Goal: Information Seeking & Learning: Learn about a topic

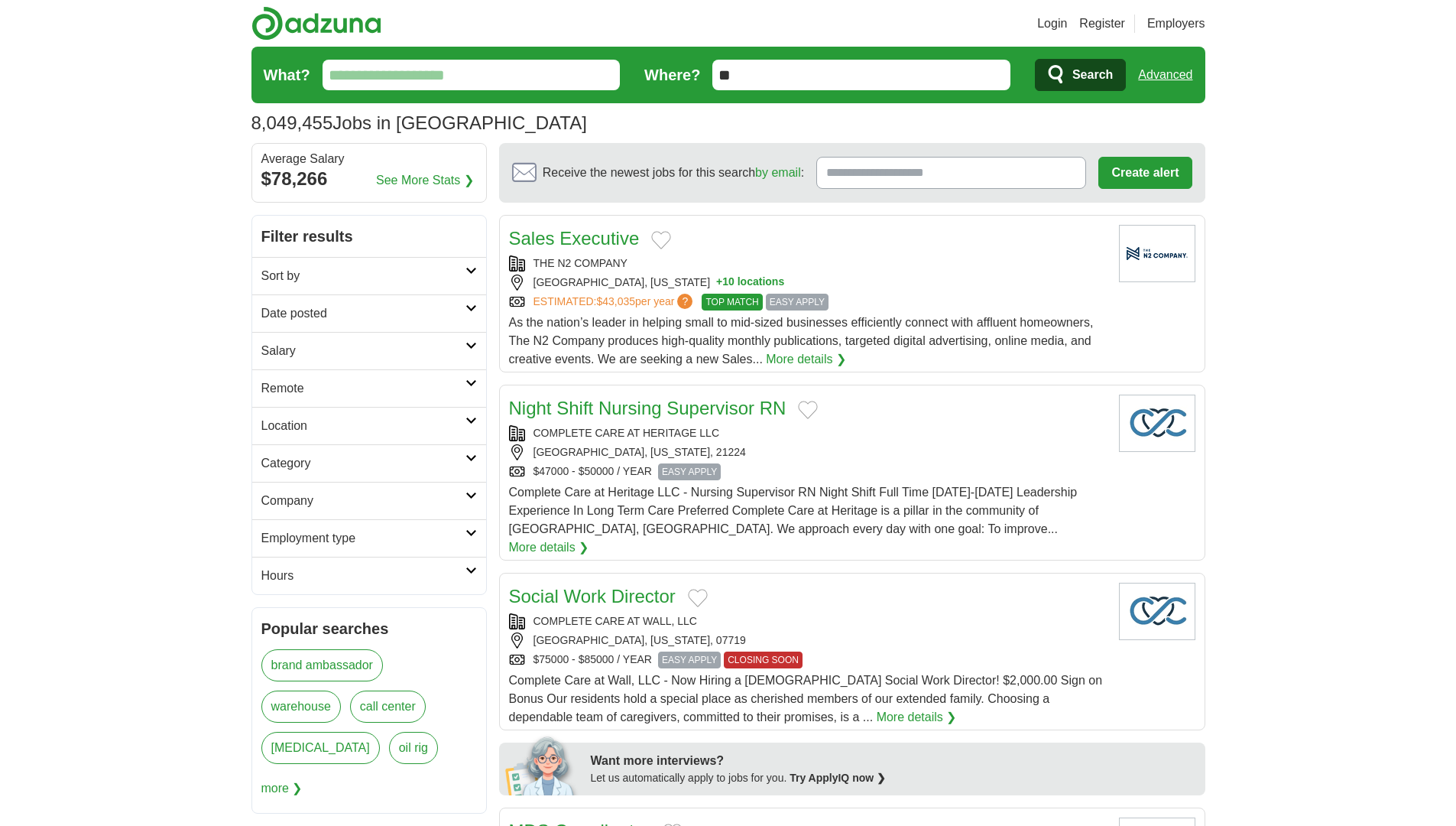
scroll to position [3, 0]
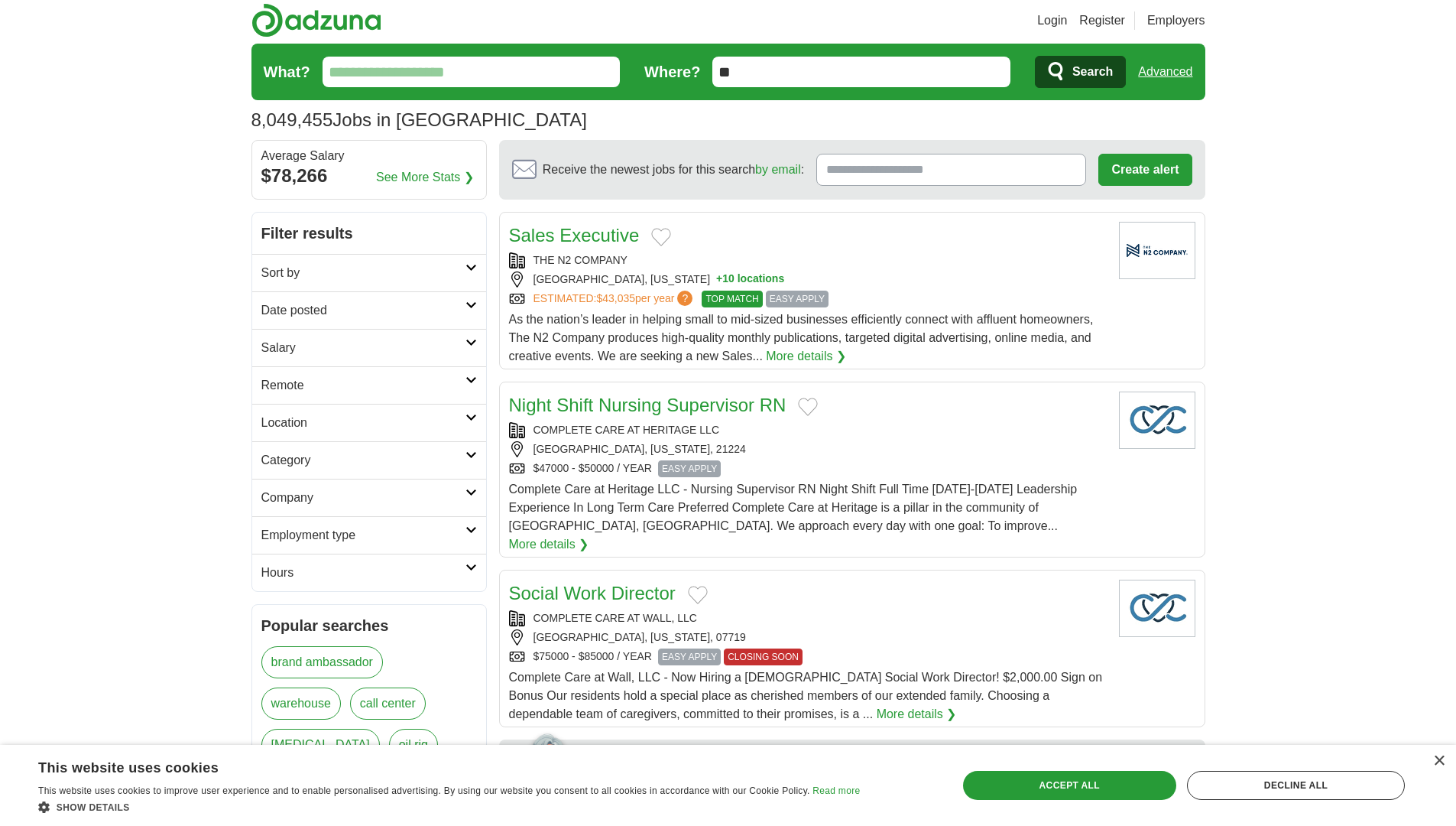
click at [317, 702] on link "warehouse" at bounding box center [302, 703] width 80 height 32
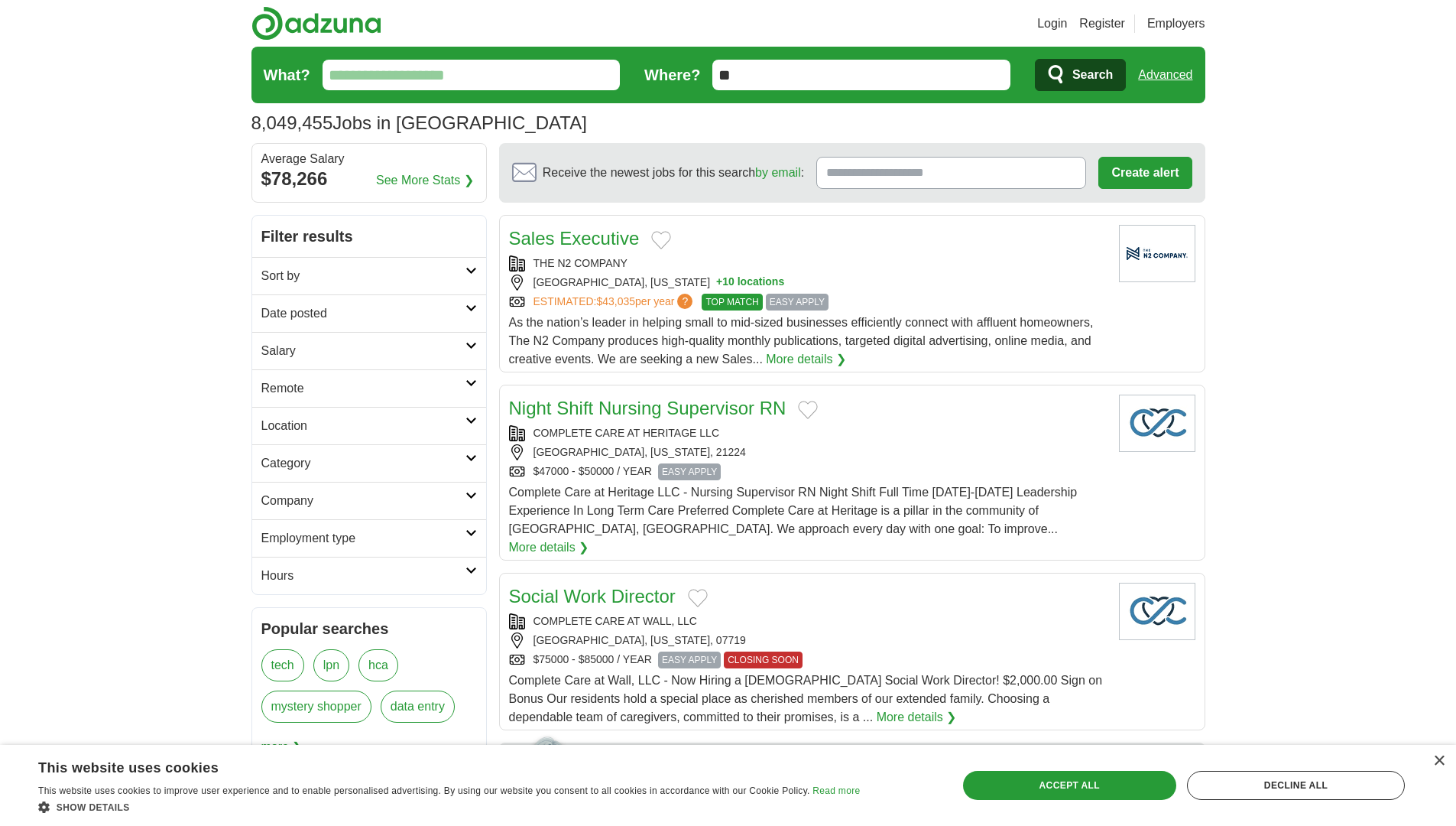
click at [416, 273] on h2 "Sort by" at bounding box center [363, 276] width 204 height 18
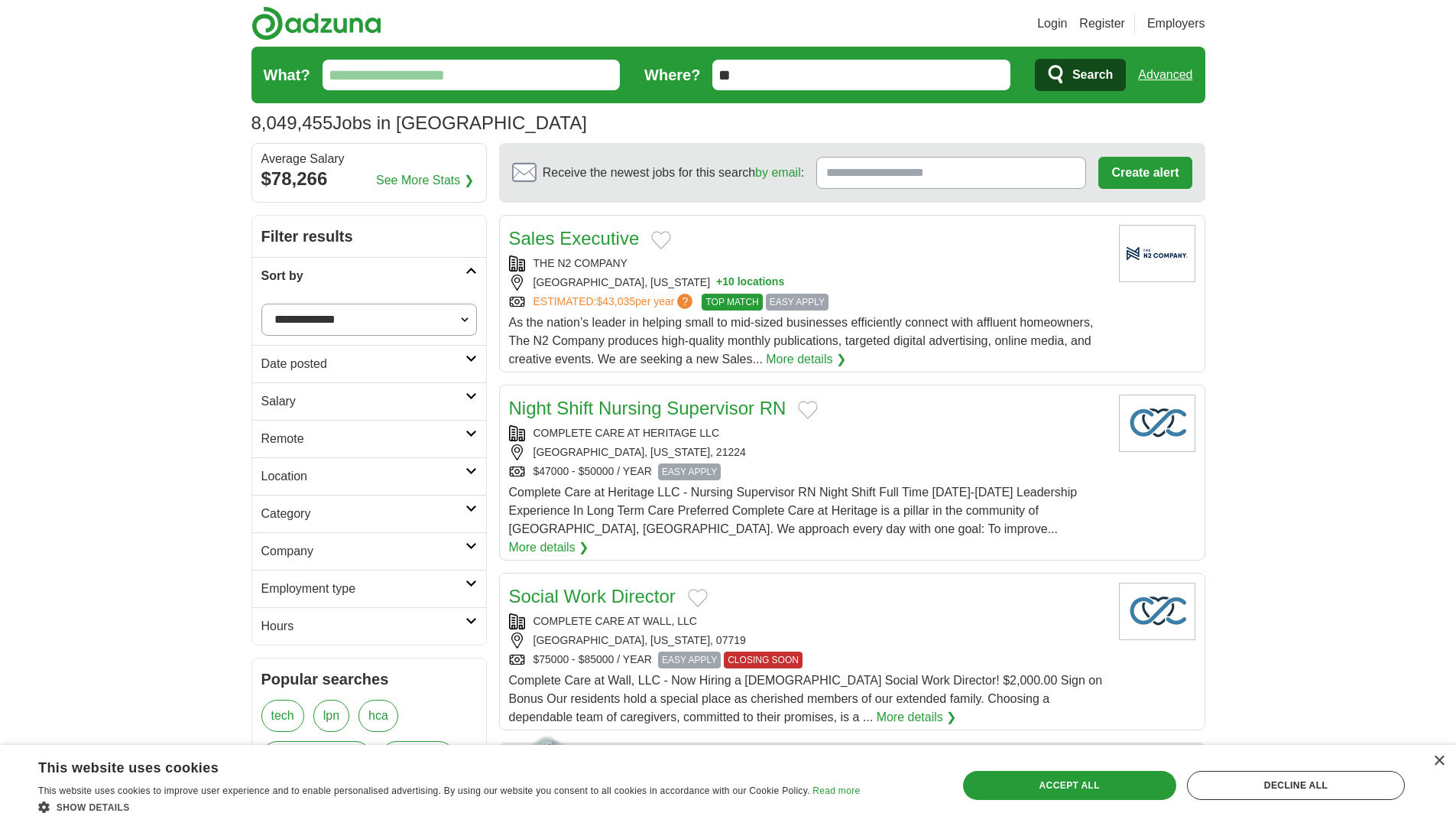
click at [352, 373] on link "Date posted" at bounding box center [370, 363] width 234 height 37
click at [369, 475] on h2 "Location" at bounding box center [363, 476] width 204 height 18
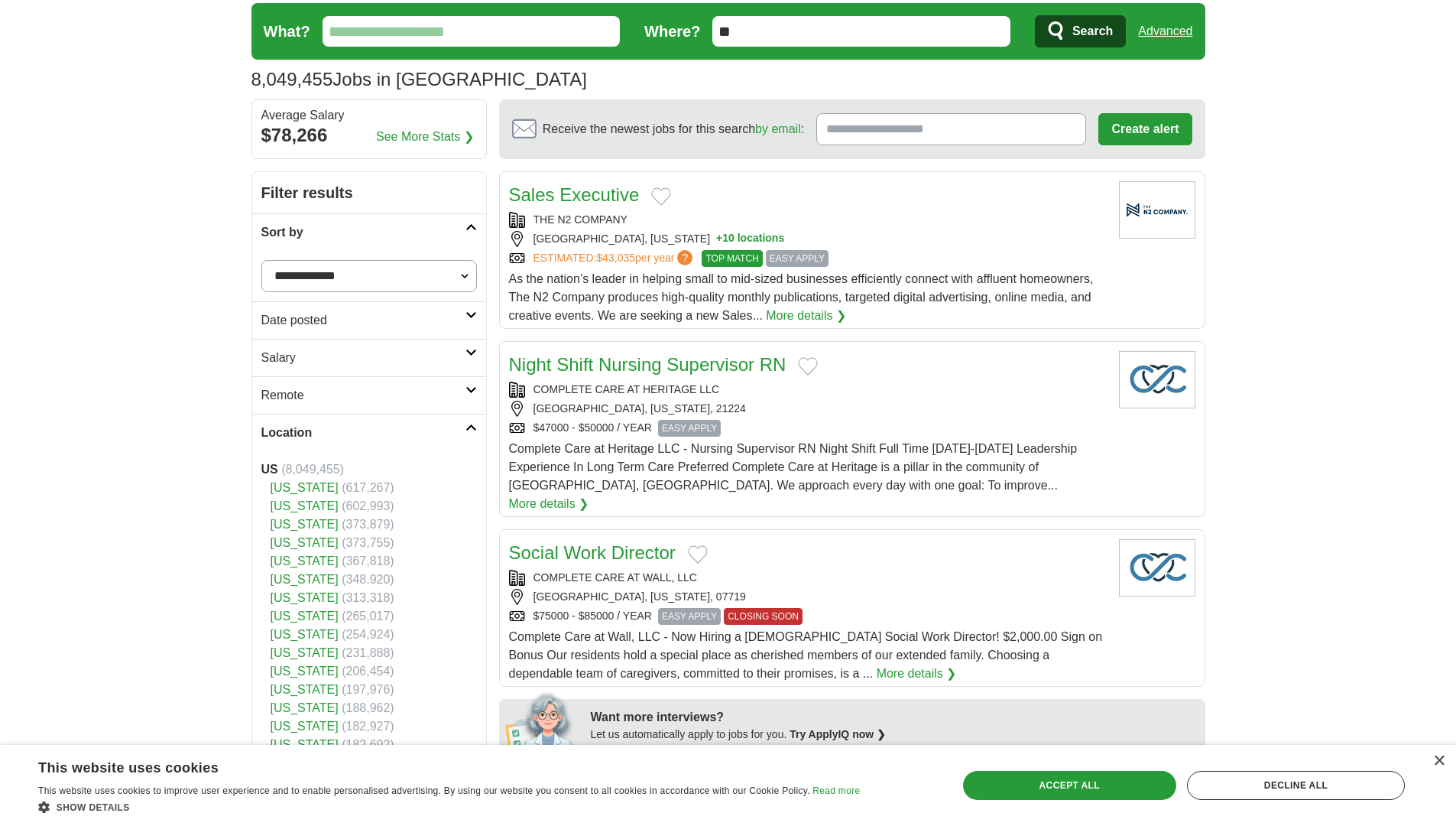
scroll to position [46, 0]
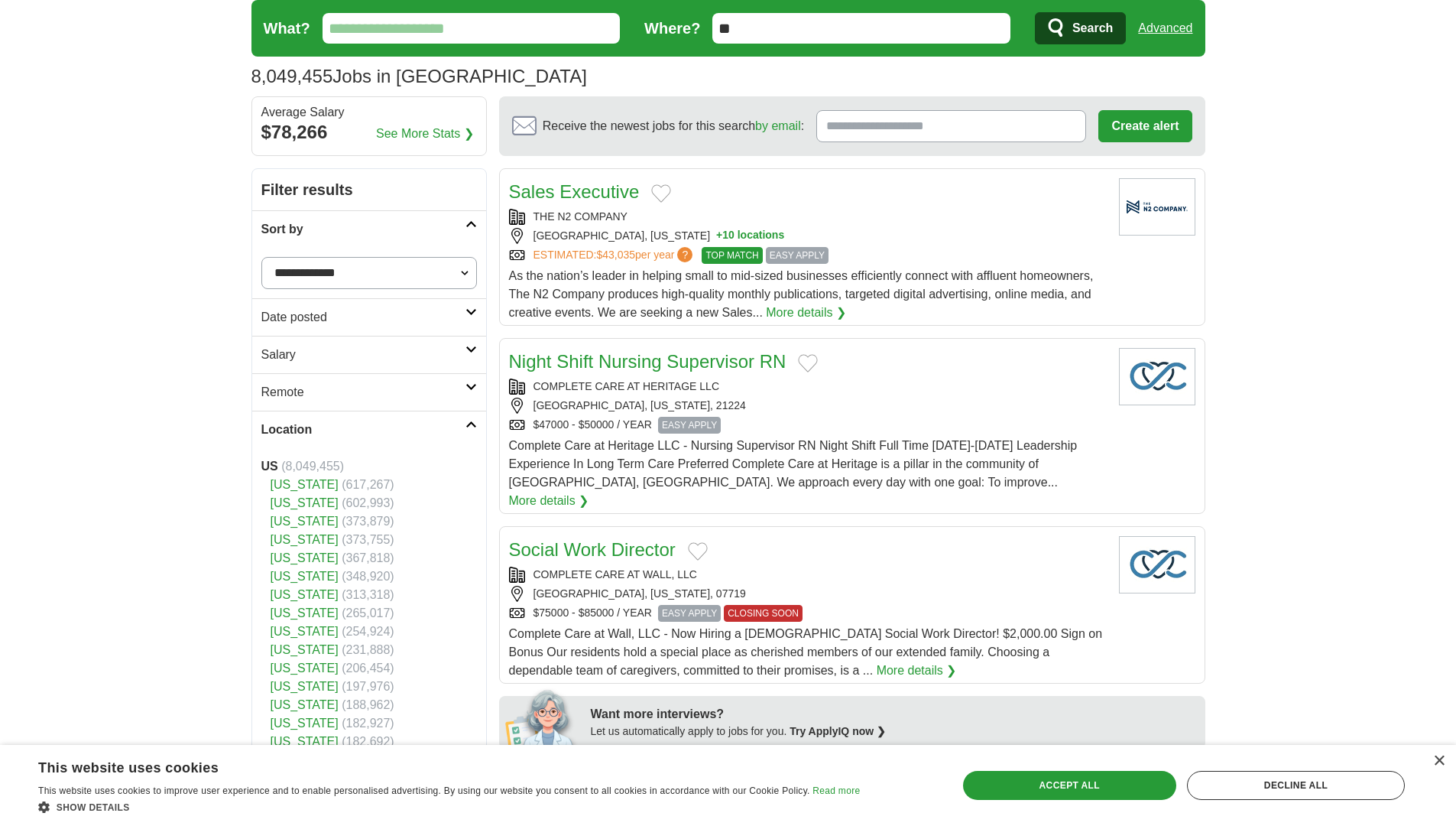
click at [306, 611] on link "[US_STATE]" at bounding box center [304, 612] width 68 height 13
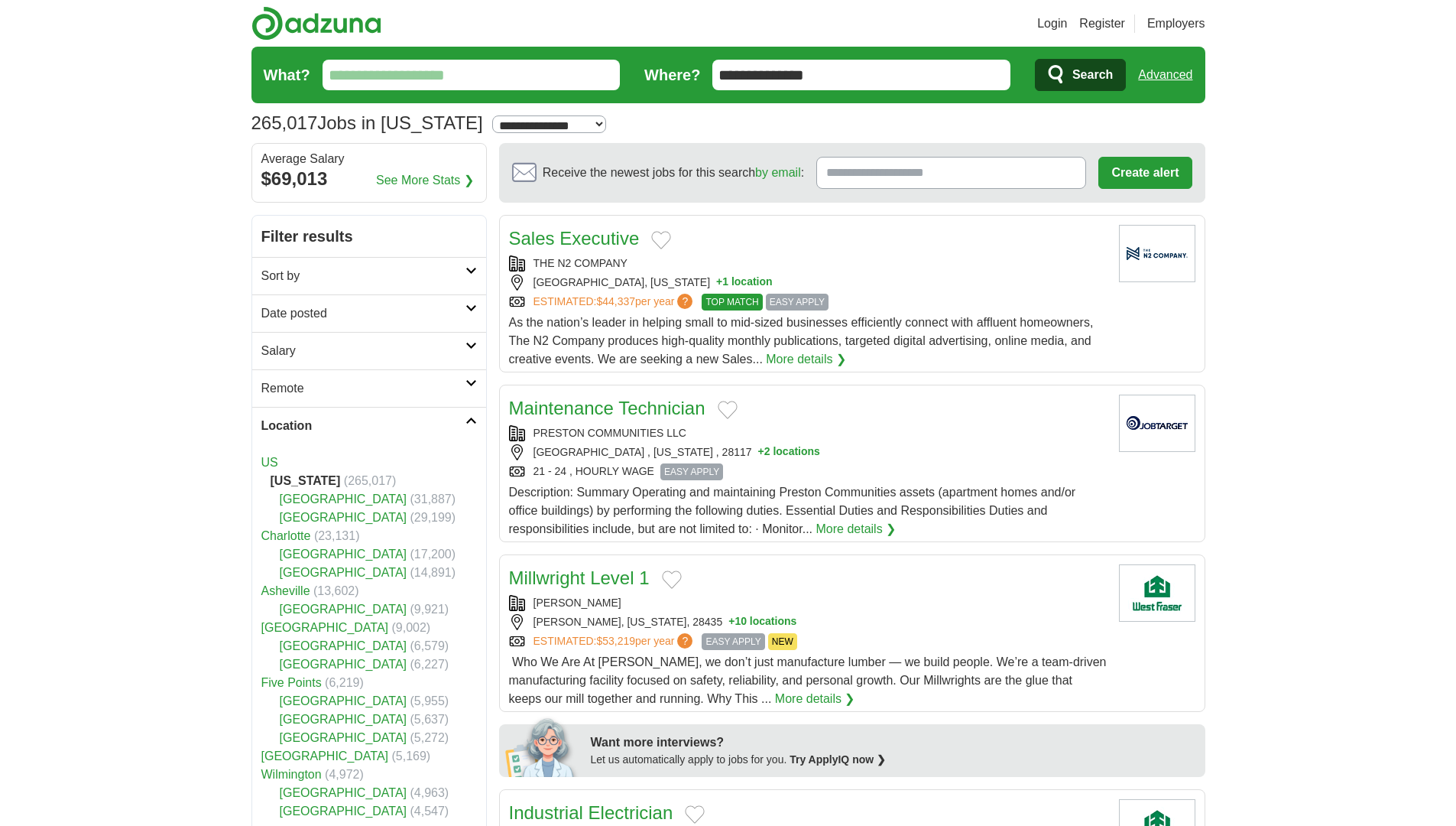
click at [330, 495] on link "[GEOGRAPHIC_DATA]" at bounding box center [343, 499] width 128 height 13
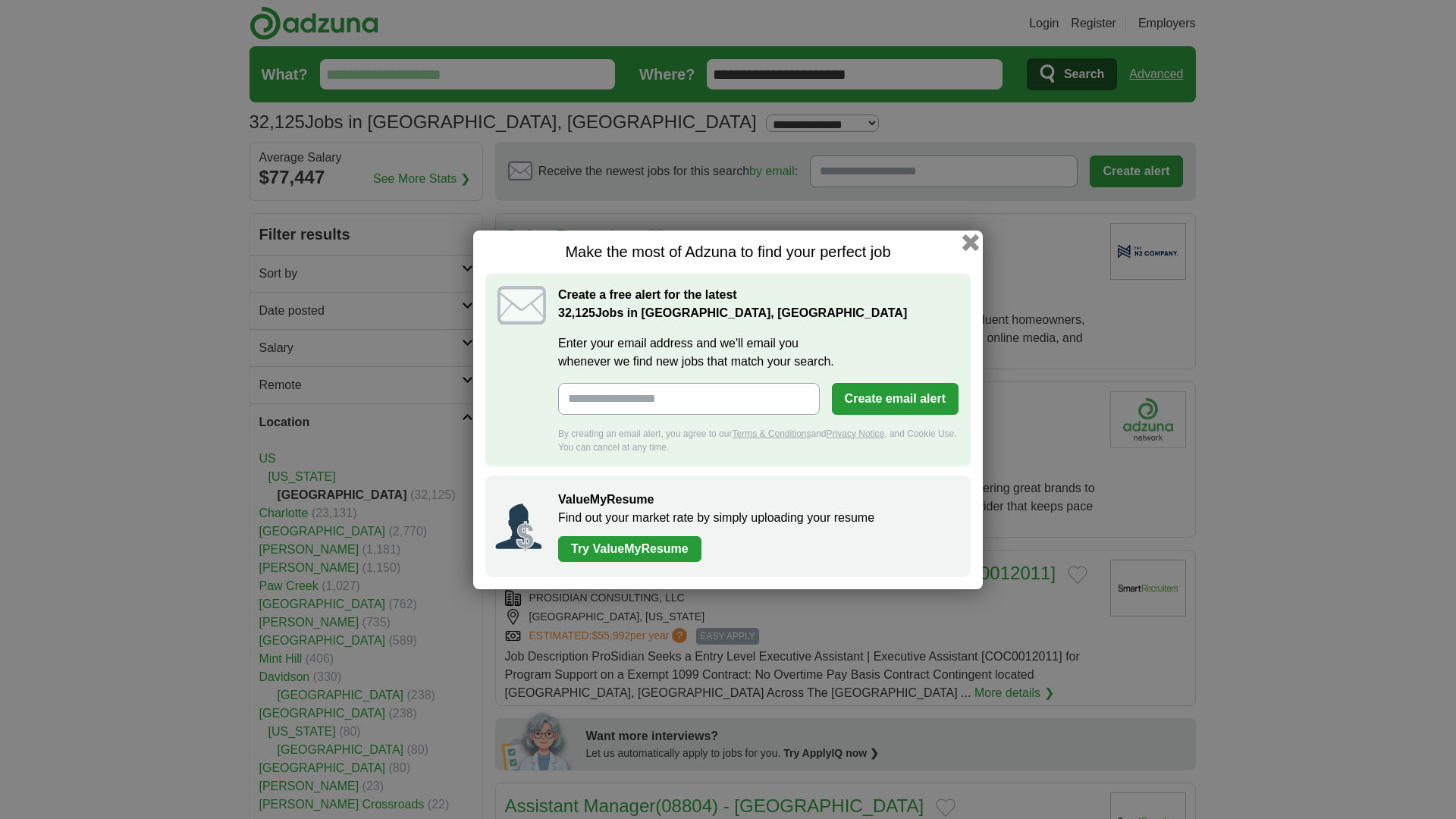
click at [972, 241] on button "button" at bounding box center [970, 241] width 17 height 17
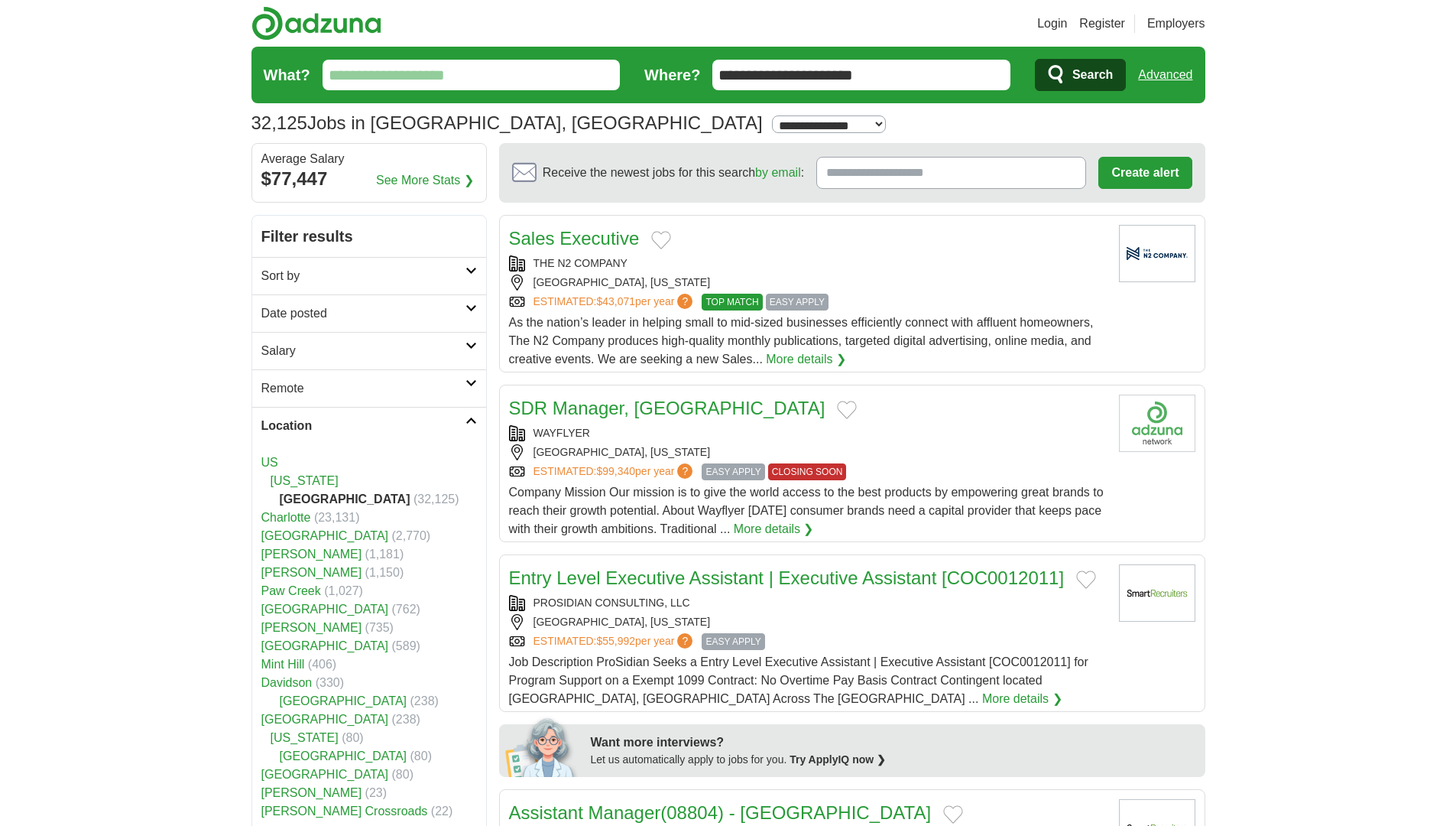
click at [461, 423] on h2 "Location" at bounding box center [363, 426] width 204 height 18
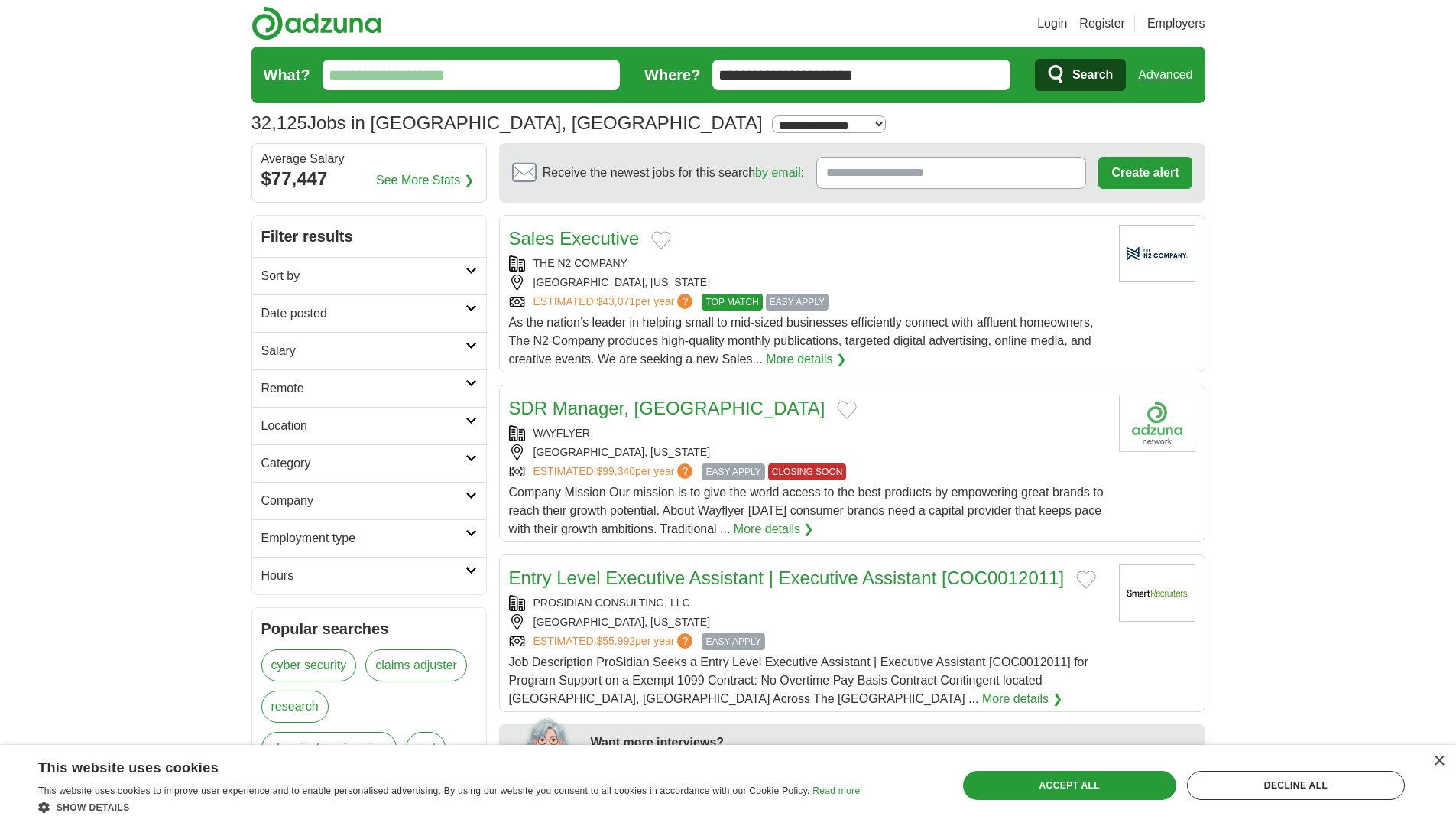
click at [313, 470] on h2 "Category" at bounding box center [363, 463] width 204 height 18
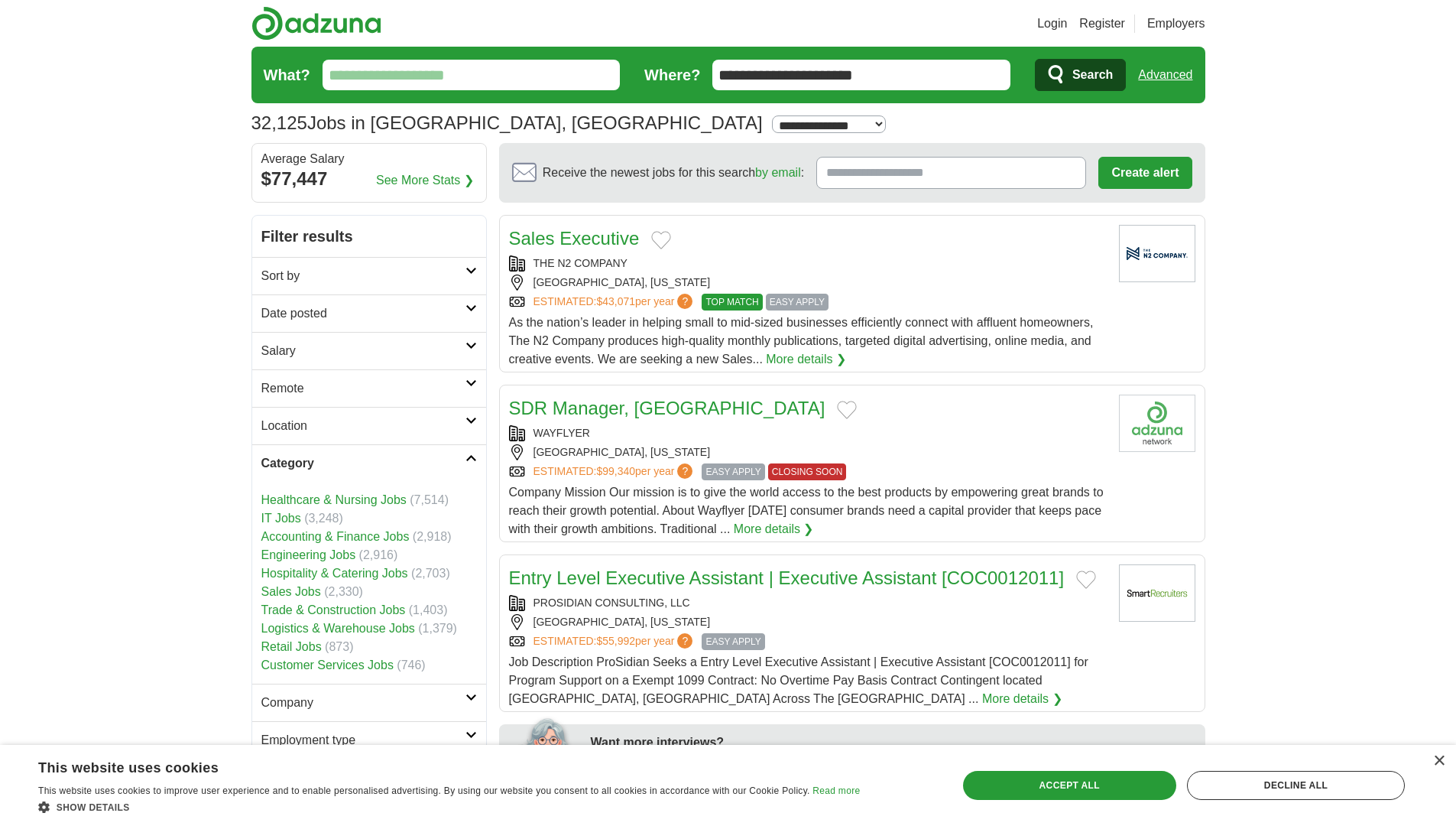
click at [465, 459] on h2 "Category" at bounding box center [363, 463] width 204 height 18
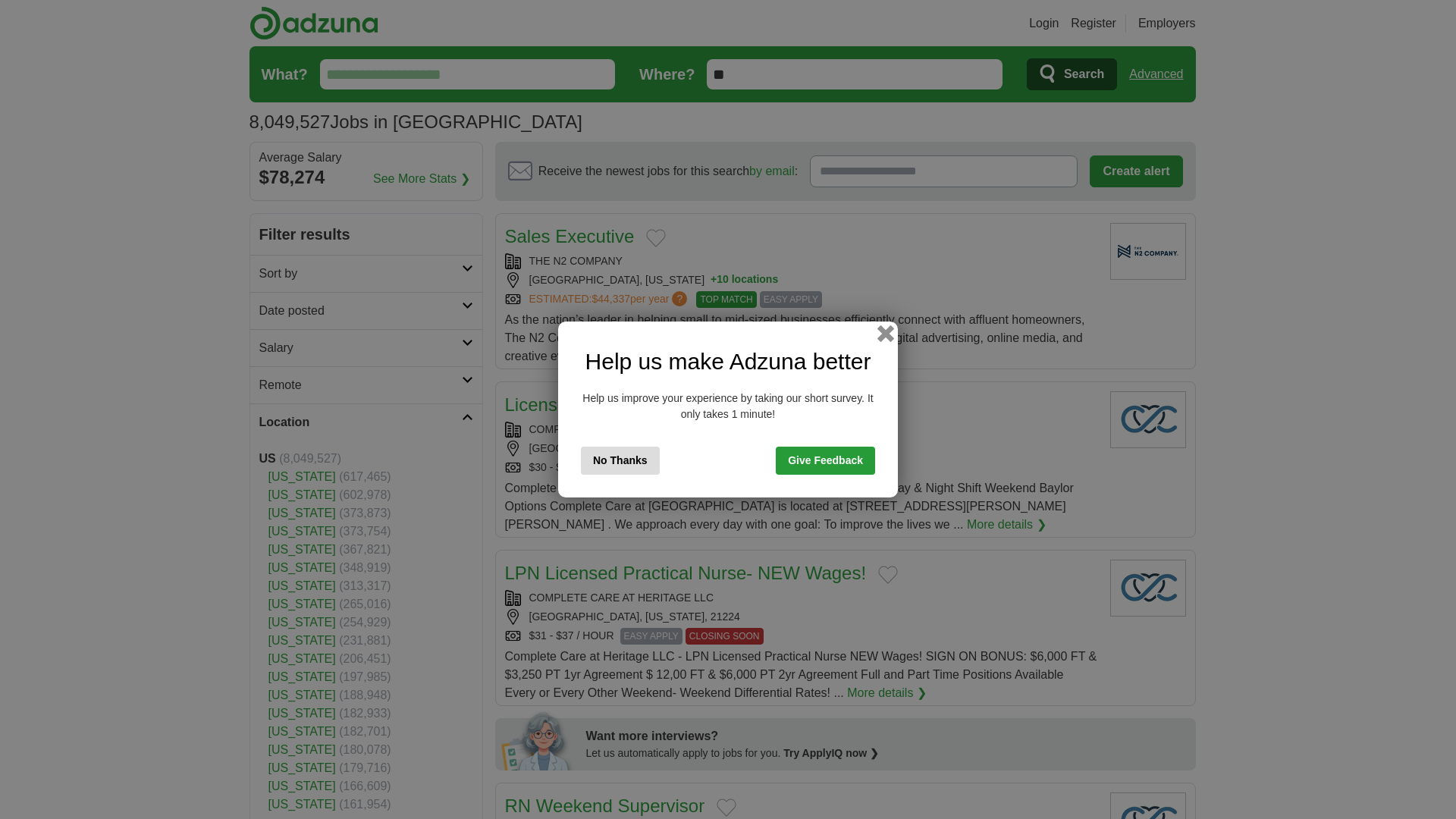
click at [887, 337] on button "button" at bounding box center [886, 333] width 17 height 17
